Goal: Information Seeking & Learning: Learn about a topic

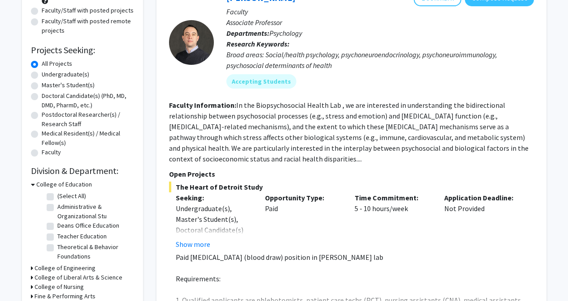
scroll to position [109, 0]
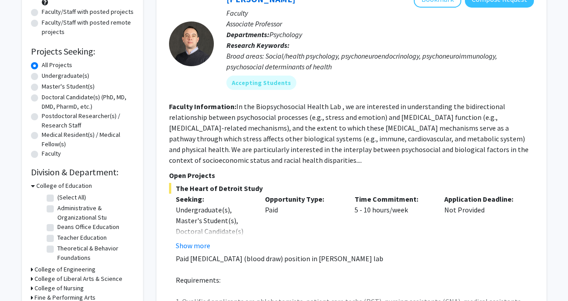
click at [42, 95] on label "Doctoral Candidate(s) (PhD, MD, DMD, PharmD, etc.)" at bounding box center [88, 102] width 92 height 19
click at [42, 95] on input "Doctoral Candidate(s) (PhD, MD, DMD, PharmD, etc.)" at bounding box center [45, 96] width 6 height 6
radio input "true"
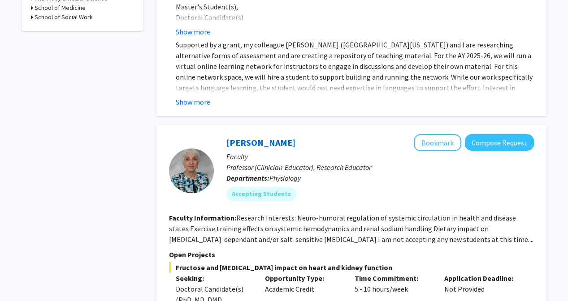
scroll to position [388, 0]
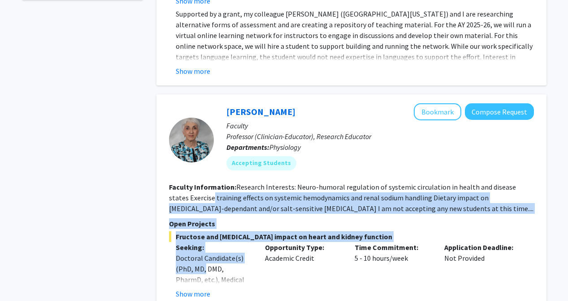
drag, startPoint x: 192, startPoint y: 186, endPoint x: 205, endPoint y: 260, distance: 75.4
click at [205, 260] on fg-search-faculty "[PERSON_NAME] Bookmark Compose Request Faculty Professor (Clinician-Educator), …" at bounding box center [351, 295] width 365 height 385
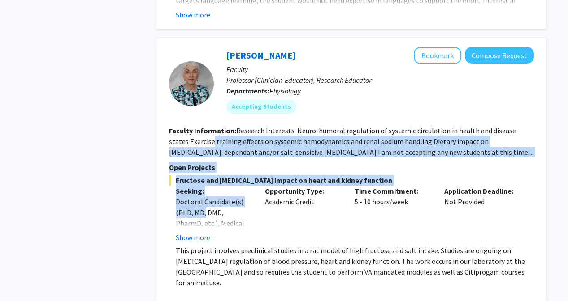
scroll to position [455, 0]
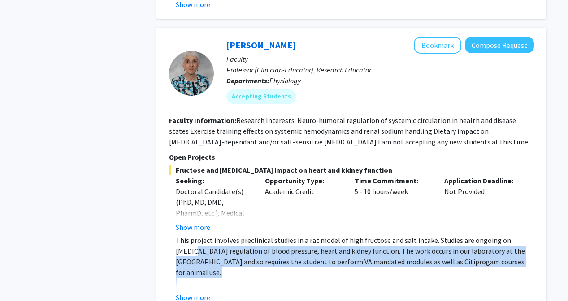
drag, startPoint x: 197, startPoint y: 238, endPoint x: 198, endPoint y: 274, distance: 35.8
click at [198, 274] on div "This project involves preclinical studies in a rat model of high fructose and s…" at bounding box center [355, 272] width 358 height 75
click at [198, 278] on p at bounding box center [355, 283] width 358 height 11
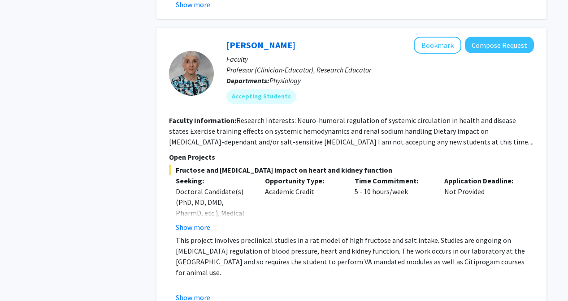
click at [198, 293] on fg-project-list "Fructose and [MEDICAL_DATA] impact on heart and kidney function Seeking: Doctor…" at bounding box center [351, 293] width 365 height 257
click at [196, 293] on button "Show more" at bounding box center [193, 298] width 34 height 11
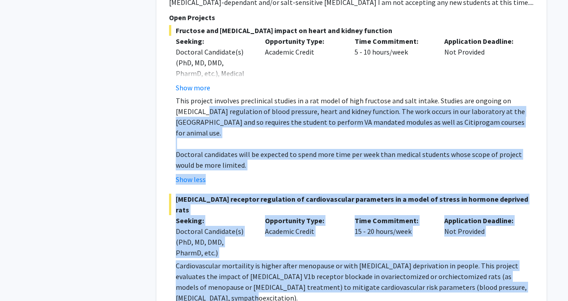
scroll to position [594, 0]
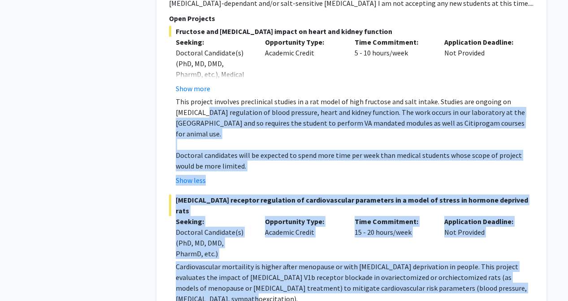
drag, startPoint x: 207, startPoint y: 207, endPoint x: 215, endPoint y: 278, distance: 70.8
click at [215, 278] on fg-project-list "Fructose and [MEDICAL_DATA] impact on heart and kidney function Seeking: Doctor…" at bounding box center [351, 165] width 365 height 279
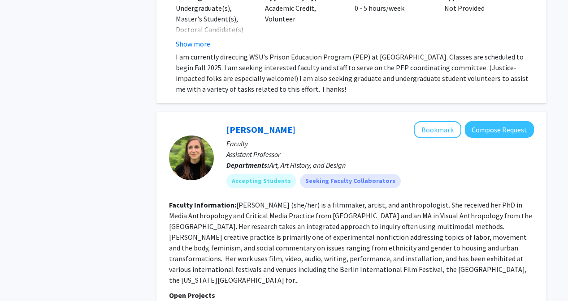
scroll to position [4052, 0]
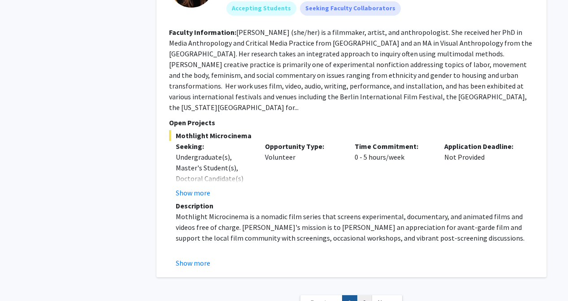
click at [367, 296] on link "2" at bounding box center [364, 304] width 15 height 16
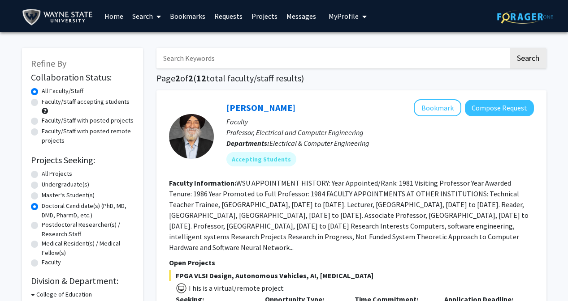
click at [142, 19] on link "Search" at bounding box center [147, 15] width 38 height 31
click at [147, 35] on span "Faculty/Staff" at bounding box center [161, 41] width 66 height 18
radio input "true"
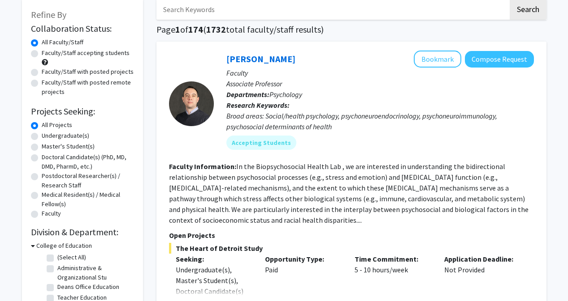
scroll to position [50, 0]
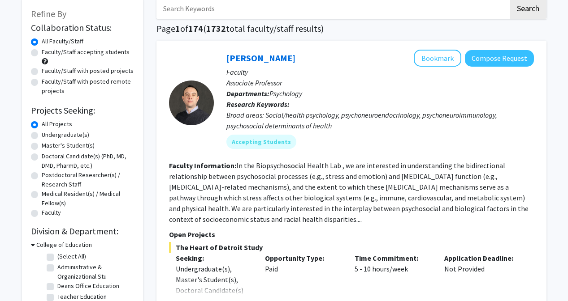
click at [46, 194] on label "Medical Resident(s) / Medical Fellow(s)" at bounding box center [88, 198] width 92 height 19
click at [46, 194] on input "Medical Resident(s) / Medical Fellow(s)" at bounding box center [45, 192] width 6 height 6
radio input "true"
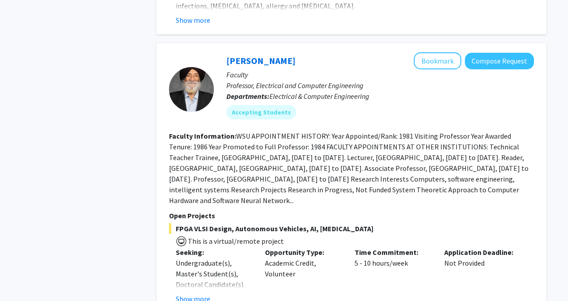
scroll to position [1533, 0]
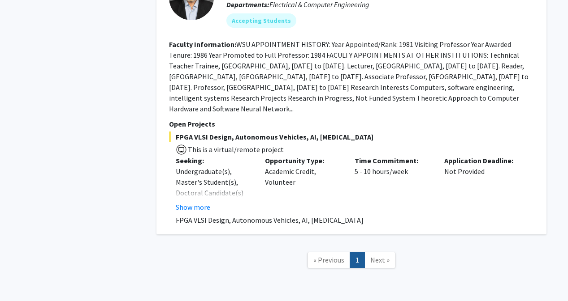
click at [373, 256] on span "Next »" at bounding box center [379, 260] width 19 height 9
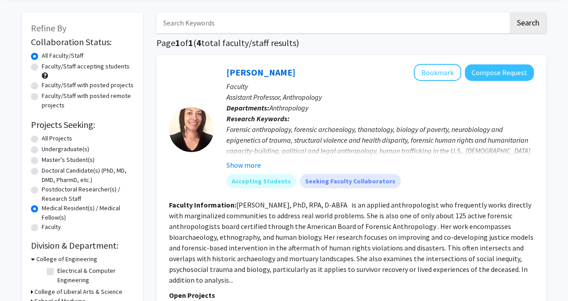
scroll to position [38, 0]
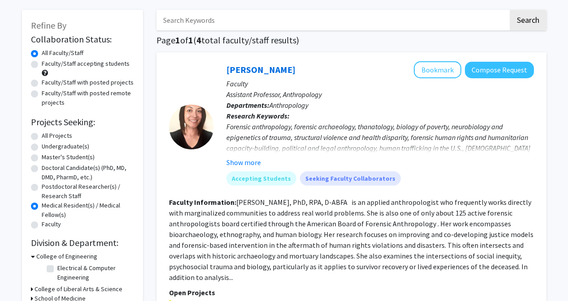
click at [43, 230] on div "Faculty" at bounding box center [82, 225] width 103 height 11
click at [47, 225] on label "Faculty" at bounding box center [51, 224] width 19 height 9
click at [47, 225] on input "Faculty" at bounding box center [45, 223] width 6 height 6
radio input "true"
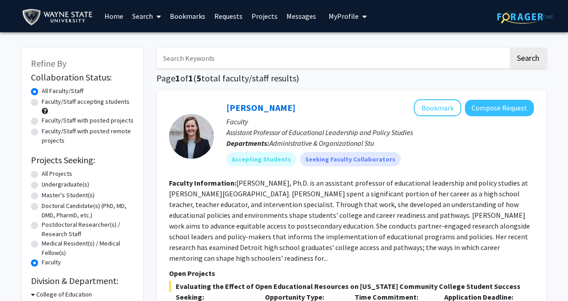
click at [123, 24] on link "Home" at bounding box center [114, 15] width 28 height 31
